Goal: Register for event/course

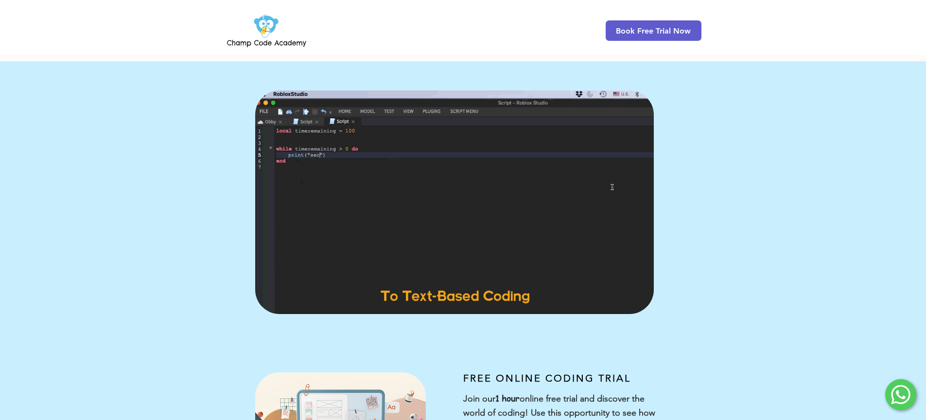
click at [777, 257] on div "main content" at bounding box center [463, 202] width 926 height 282
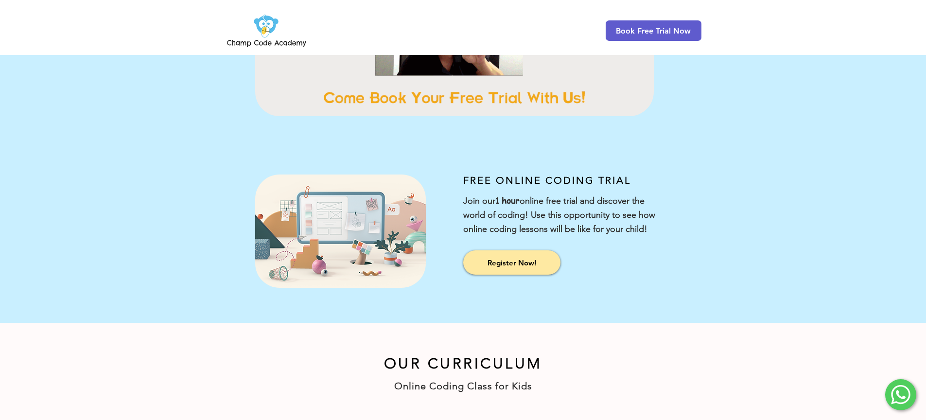
scroll to position [317, 0]
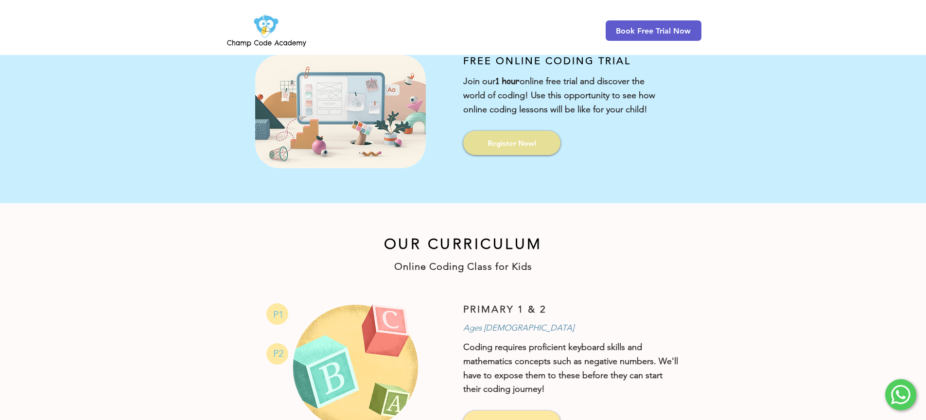
click at [530, 135] on link "Register Now!" at bounding box center [511, 143] width 97 height 24
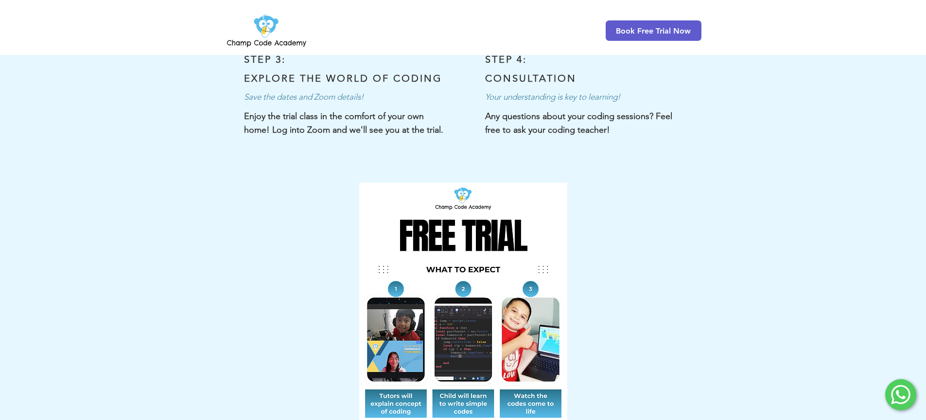
scroll to position [405, 0]
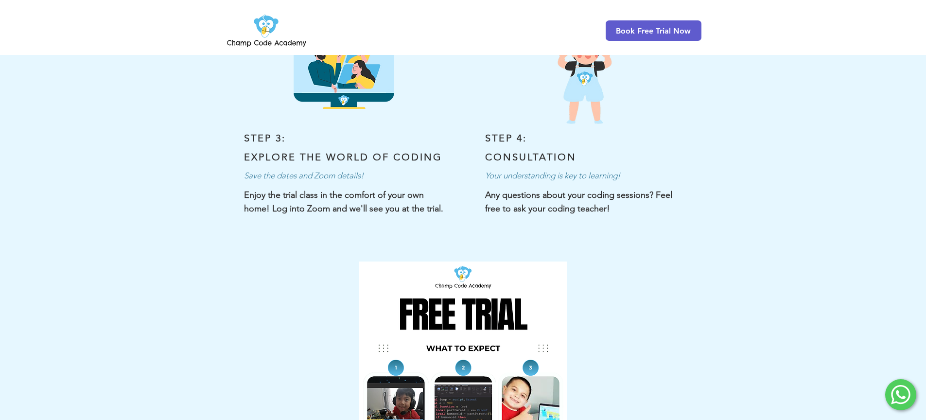
click at [257, 23] on img at bounding box center [266, 31] width 83 height 38
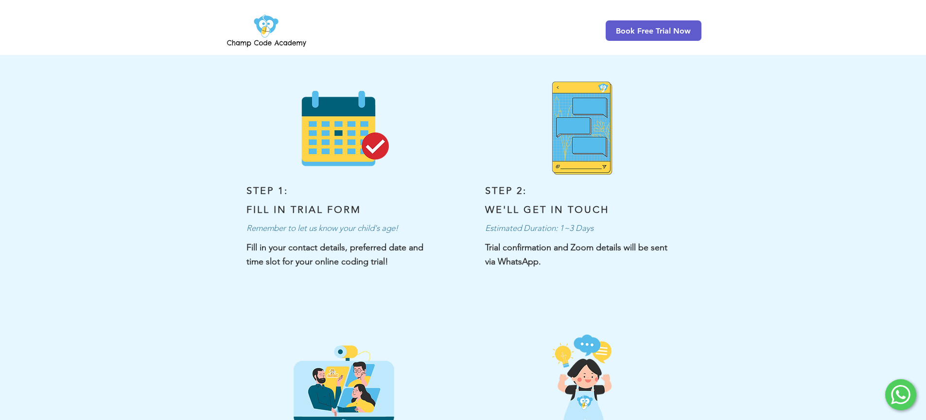
scroll to position [0, 0]
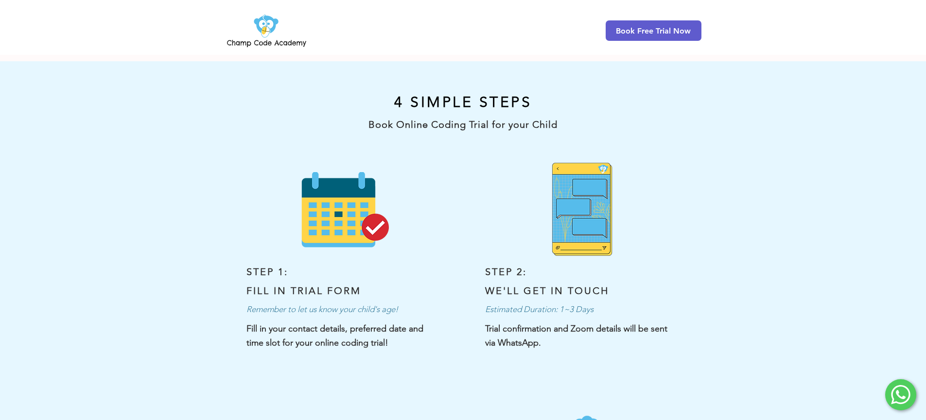
click at [277, 38] on img at bounding box center [266, 31] width 83 height 38
click at [260, 28] on img at bounding box center [266, 31] width 83 height 38
click at [267, 16] on img at bounding box center [266, 31] width 83 height 38
click at [247, 46] on img at bounding box center [266, 31] width 83 height 38
click at [438, 69] on div "main content" at bounding box center [463, 96] width 926 height 71
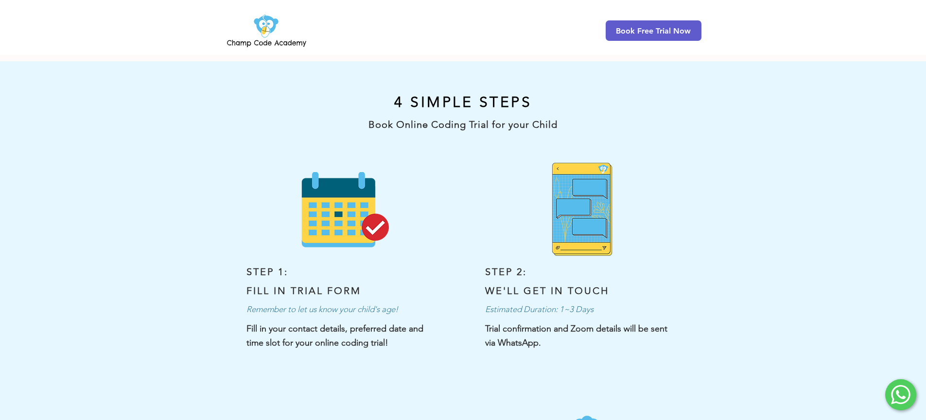
click at [475, 149] on div "main content" at bounding box center [694, 255] width 463 height 247
drag, startPoint x: 440, startPoint y: 209, endPoint x: 441, endPoint y: 236, distance: 27.2
click at [439, 220] on div "main content" at bounding box center [231, 255] width 463 height 247
click at [449, 274] on div "main content" at bounding box center [231, 255] width 463 height 247
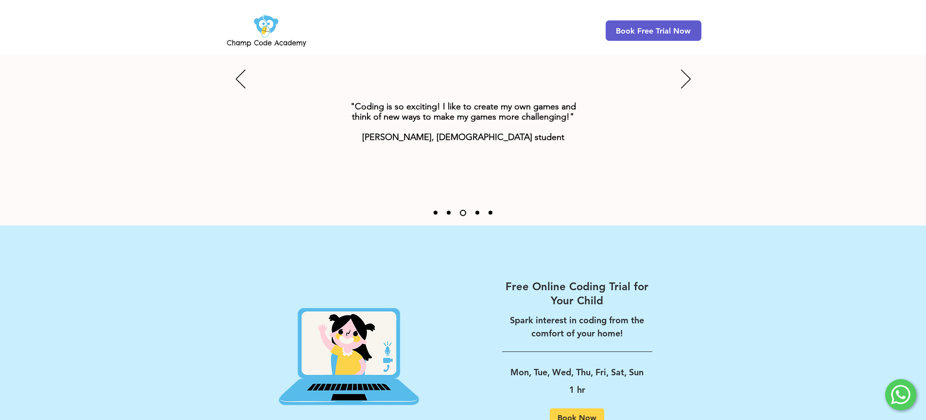
scroll to position [1266, 0]
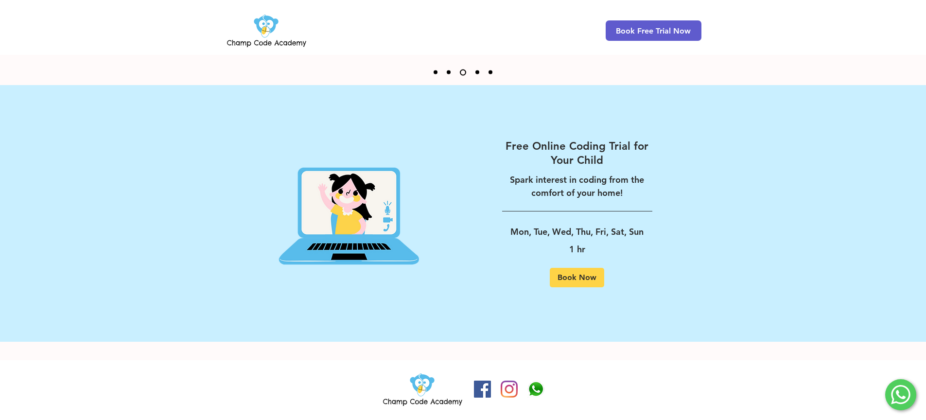
click at [503, 326] on div "Free Online Coding Trial for Your Child Spark interest in coding from the comfo…" at bounding box center [577, 213] width 228 height 236
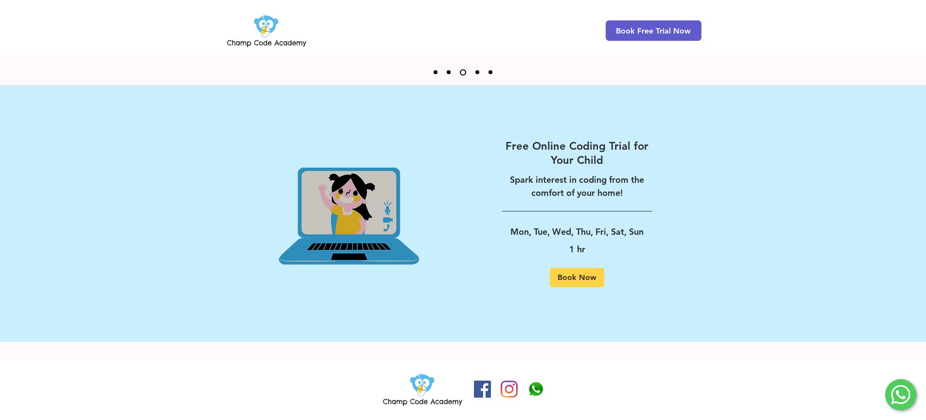
click at [361, 216] on img at bounding box center [349, 213] width 228 height 236
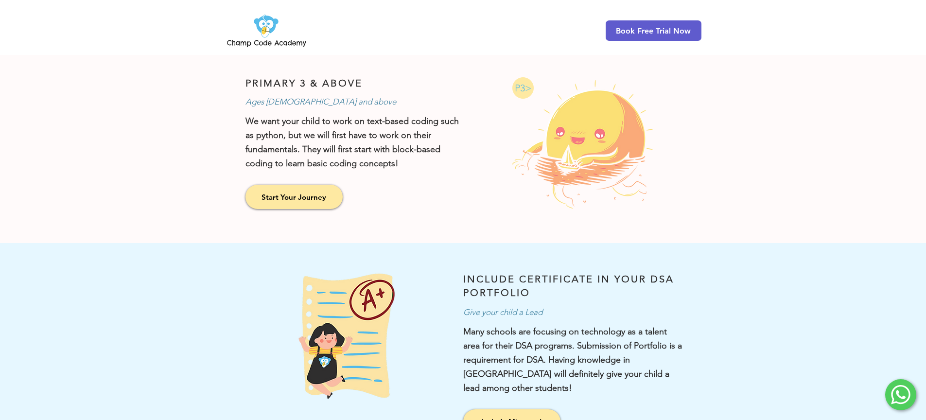
scroll to position [561, 0]
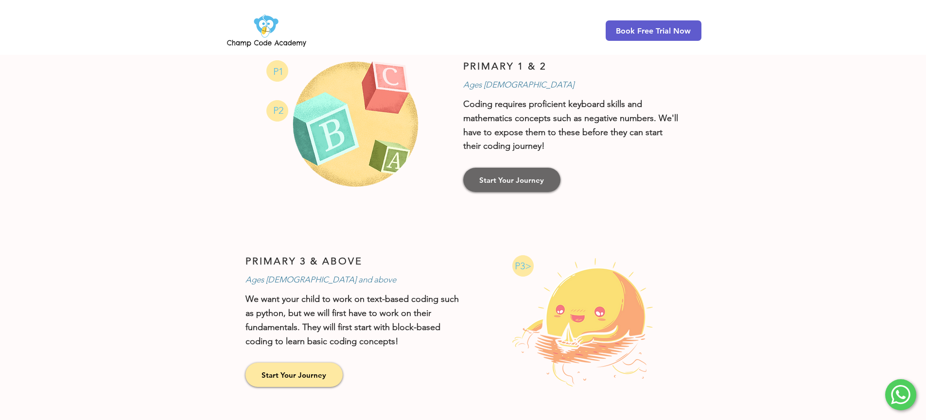
click at [523, 180] on span "Start Your Journey" at bounding box center [511, 180] width 65 height 10
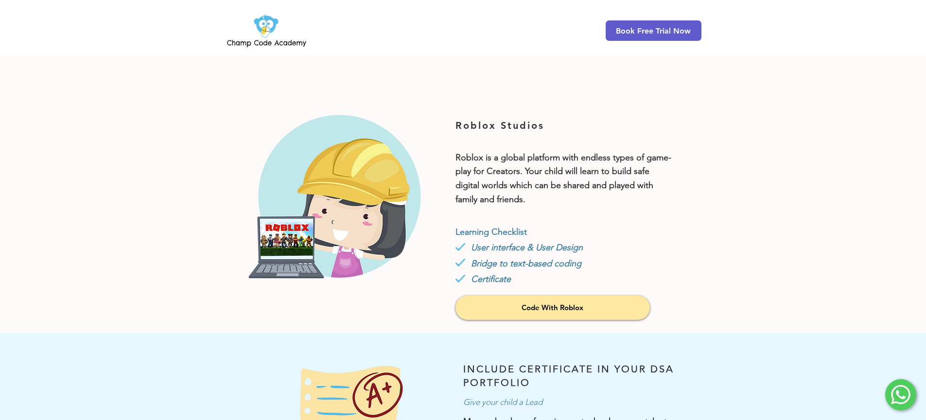
scroll to position [839, 0]
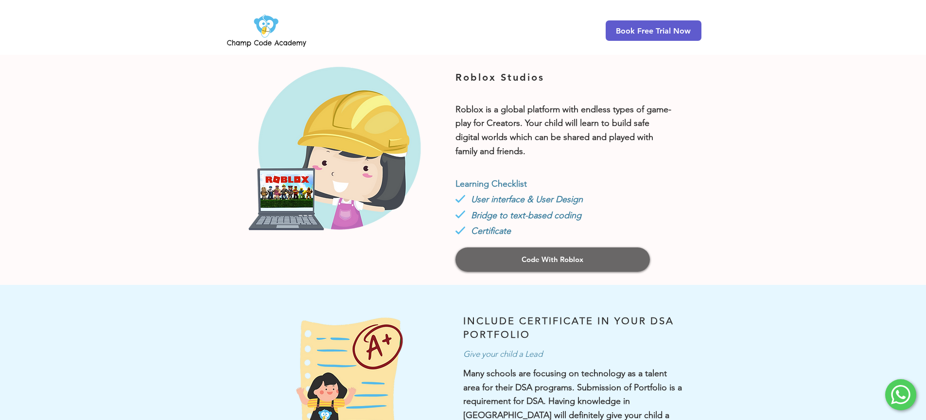
click at [605, 264] on link "Code With Roblox" at bounding box center [553, 259] width 194 height 24
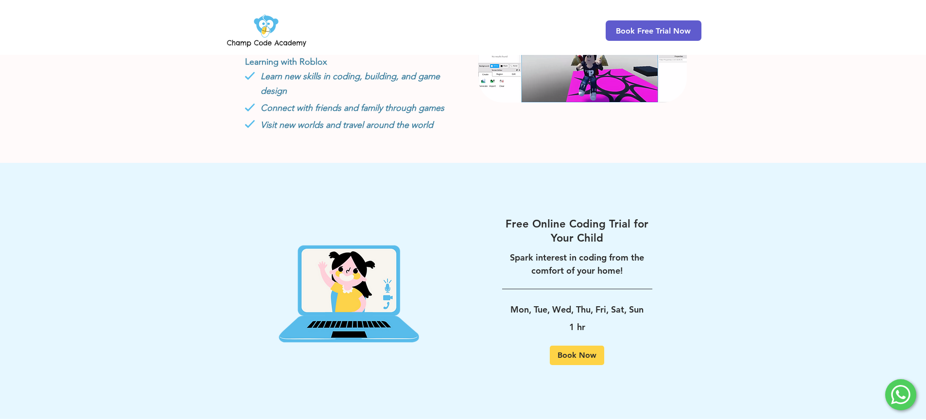
scroll to position [835, 0]
